Goal: Task Accomplishment & Management: Use online tool/utility

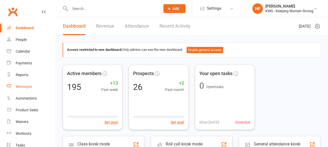
click at [25, 86] on div "Messages" at bounding box center [24, 87] width 16 height 4
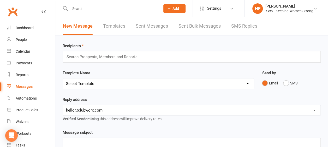
click at [115, 27] on link "Templates" at bounding box center [114, 26] width 22 height 18
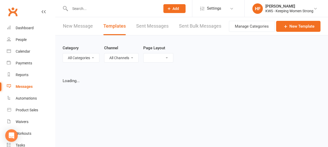
select select "grid"
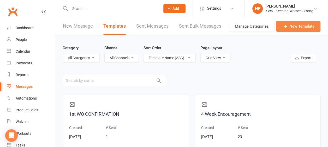
click at [303, 28] on link "New Template" at bounding box center [298, 26] width 44 height 11
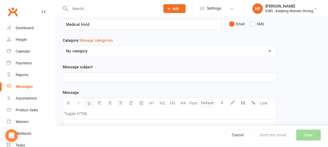
scroll to position [52, 0]
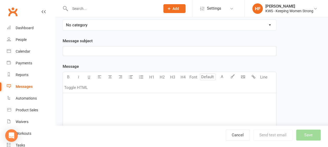
type input "Medical Hold"
click at [73, 100] on p "﻿" at bounding box center [169, 100] width 207 height 6
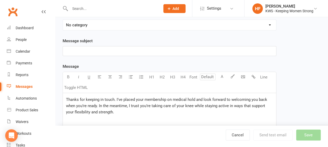
click at [65, 97] on div "Thanks for keeping in touch. I’ve placed your membership on medical hold and lo…" at bounding box center [169, 132] width 213 height 78
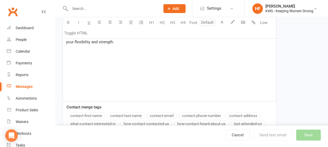
scroll to position [131, 0]
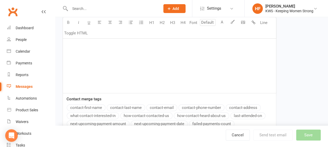
click at [92, 108] on button "contact-first-name" at bounding box center [86, 107] width 39 height 7
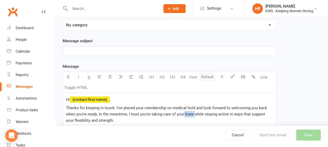
drag, startPoint x: 194, startPoint y: 113, endPoint x: 184, endPoint y: 114, distance: 10.0
click at [184, 114] on span "Thanks for keeping in touch. I’ve placed your membership on medical hold and lo…" at bounding box center [167, 114] width 202 height 17
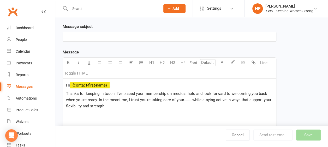
scroll to position [78, 0]
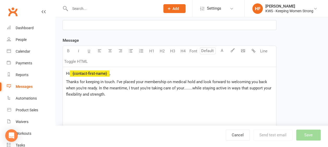
click at [107, 95] on p "Thanks for keeping in touch. I’ve placed your membership on medical hold and lo…" at bounding box center [169, 88] width 207 height 19
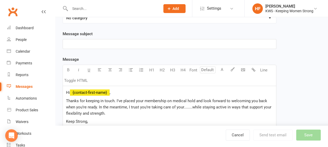
scroll to position [52, 0]
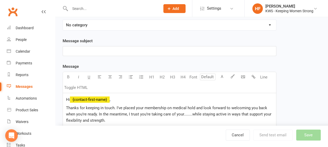
click at [65, 50] on div "﻿" at bounding box center [169, 50] width 213 height 9
click at [308, 134] on button "Save" at bounding box center [308, 135] width 25 height 11
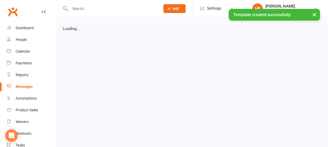
select select "grid"
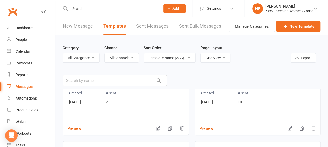
scroll to position [551, 0]
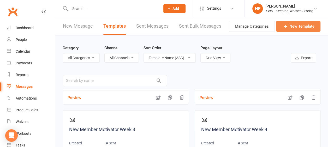
click at [295, 26] on link "New Template" at bounding box center [298, 26] width 44 height 11
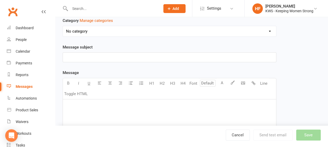
scroll to position [52, 0]
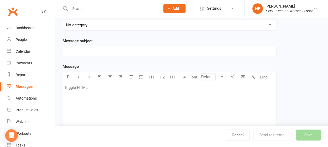
click at [80, 102] on div "﻿" at bounding box center [169, 132] width 213 height 78
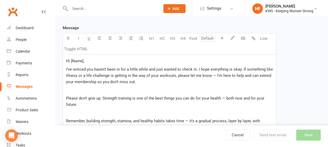
scroll to position [72, 0]
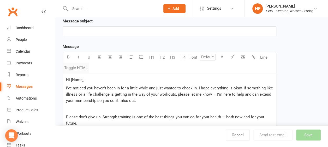
drag, startPoint x: 83, startPoint y: 79, endPoint x: 88, endPoint y: 72, distance: 8.8
click at [83, 78] on span "Hi [Name]," at bounding box center [75, 80] width 18 height 5
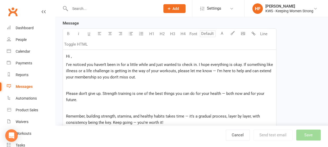
scroll to position [150, 0]
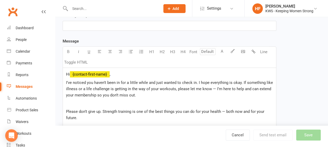
click at [92, 120] on div "Message U H1 H2 H3 H4 Font A Line Toggle HTML Hi ﻿ {contact-first-name} , I’ve …" at bounding box center [170, 138] width 214 height 201
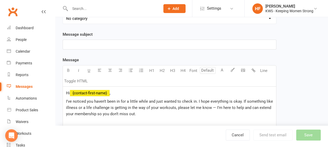
scroll to position [51, 0]
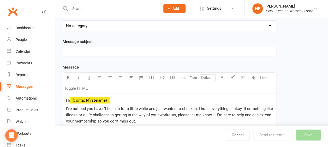
click at [75, 51] on p "﻿" at bounding box center [169, 52] width 207 height 6
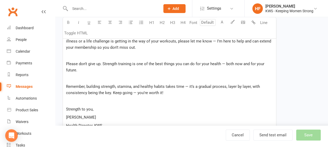
scroll to position [130, 0]
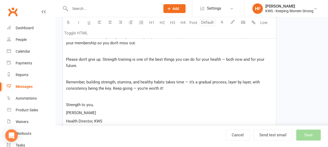
click at [72, 50] on p "﻿" at bounding box center [169, 51] width 207 height 6
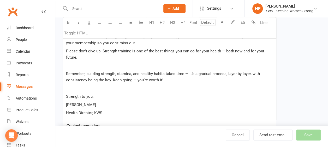
click at [74, 66] on p "﻿" at bounding box center [169, 66] width 207 height 6
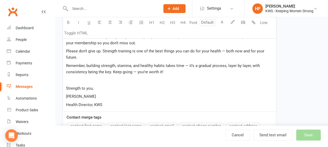
click at [112, 70] on span "Remember, building strength, stamina, and healthy habits takes time — it’s a gr…" at bounding box center [163, 68] width 195 height 11
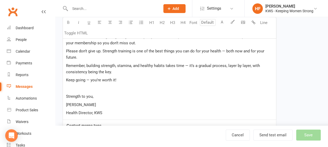
click at [74, 89] on p "﻿" at bounding box center [169, 88] width 207 height 6
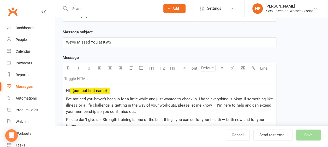
scroll to position [0, 0]
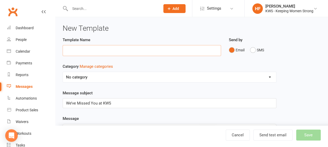
click at [69, 50] on input "text" at bounding box center [142, 50] width 159 height 11
type input "SOS MIA"
click at [309, 134] on button "Save" at bounding box center [308, 135] width 25 height 11
select select "grid"
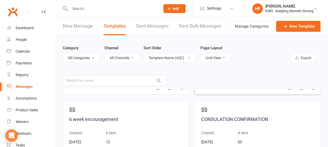
scroll to position [78, 0]
